Goal: Register for event/course

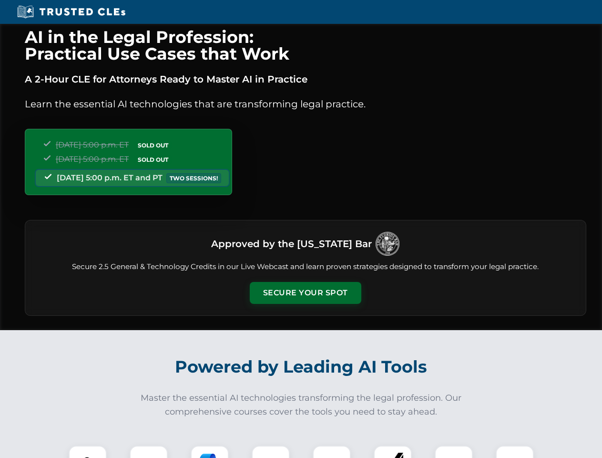
click at [305, 293] on button "Secure Your Spot" at bounding box center [306, 293] width 112 height 22
click at [88, 452] on img at bounding box center [88, 465] width 28 height 28
